Goal: Information Seeking & Learning: Learn about a topic

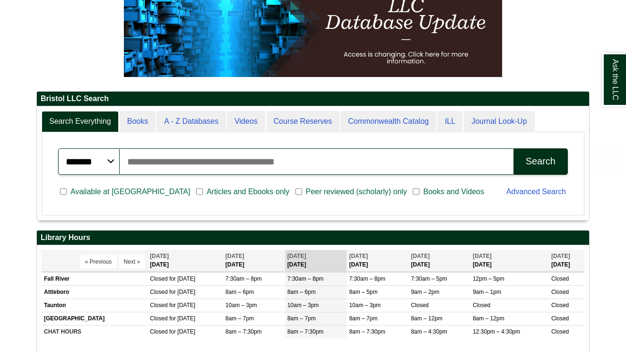
scroll to position [169, 0]
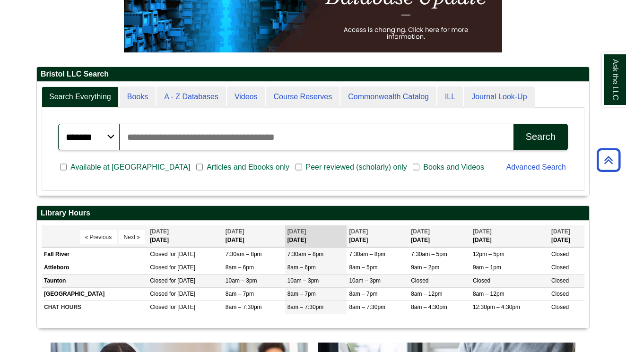
click at [138, 280] on td "Taunton" at bounding box center [95, 281] width 106 height 13
click at [219, 279] on td "Closed for Labor Day" at bounding box center [186, 281] width 76 height 13
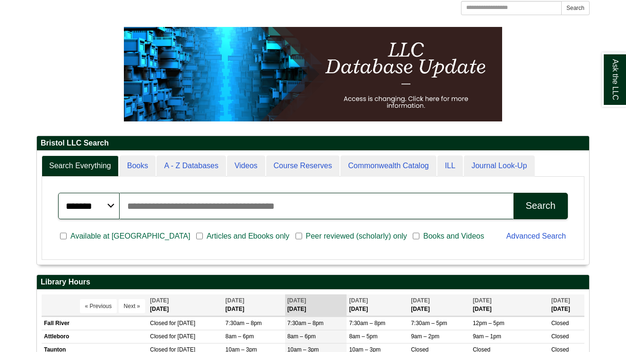
scroll to position [113, 552]
click at [179, 207] on input "Search articles, books, journals & more" at bounding box center [317, 206] width 394 height 26
type input "*******"
click at [540, 206] on button "Search" at bounding box center [541, 206] width 54 height 26
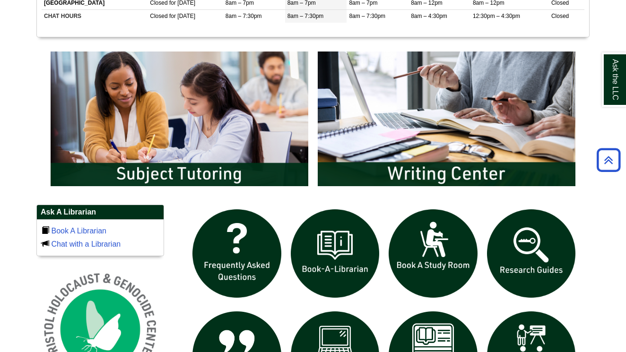
scroll to position [586, 0]
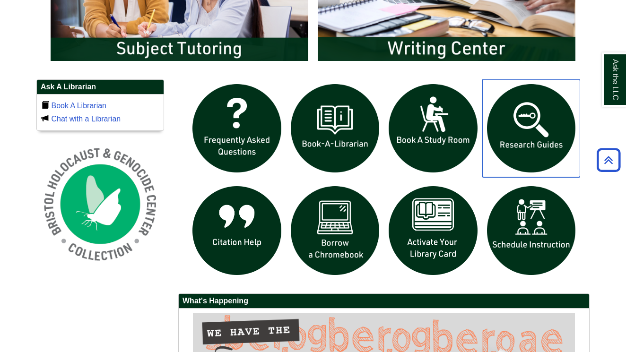
click at [540, 113] on img "slideshow" at bounding box center [531, 128] width 98 height 98
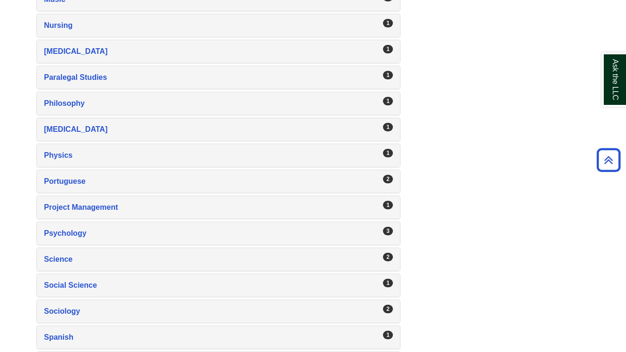
scroll to position [1353, 0]
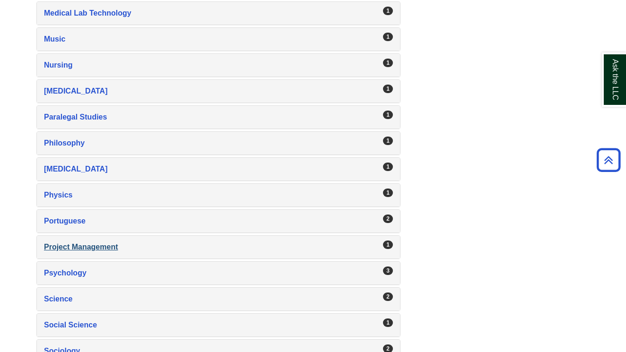
click at [283, 242] on div "Project Management , 1 guides" at bounding box center [218, 247] width 349 height 13
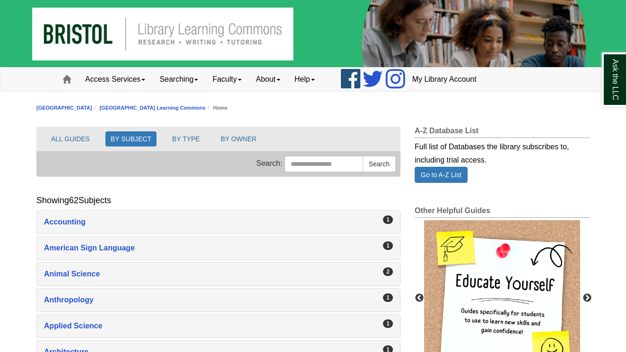
scroll to position [0, 0]
